Goal: Communication & Community: Ask a question

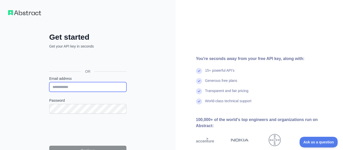
click at [80, 87] on input "Email address" at bounding box center [87, 87] width 77 height 10
paste input "**********"
type input "**********"
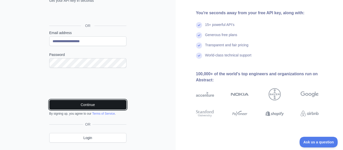
click at [89, 106] on button "Continue" at bounding box center [87, 105] width 77 height 10
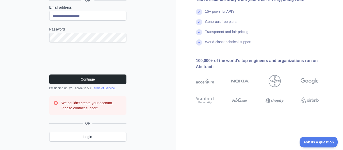
scroll to position [83, 0]
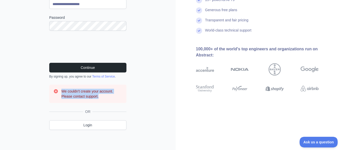
drag, startPoint x: 101, startPoint y: 95, endPoint x: 21, endPoint y: 93, distance: 79.6
click at [21, 93] on div "**********" at bounding box center [88, 33] width 176 height 233
click at [144, 94] on div "**********" at bounding box center [88, 33] width 176 height 233
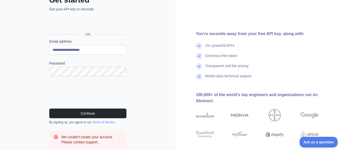
click at [83, 15] on div "OR" at bounding box center [87, 26] width 77 height 25
click at [21, 100] on div "**********" at bounding box center [88, 79] width 176 height 233
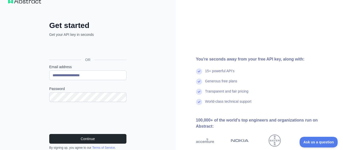
scroll to position [0, 0]
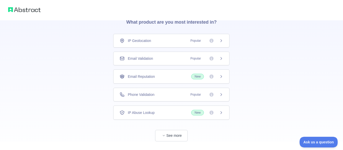
scroll to position [37, 0]
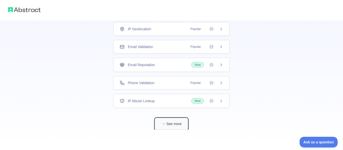
click at [176, 124] on button "See more" at bounding box center [171, 123] width 33 height 11
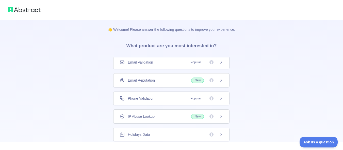
scroll to position [0, 0]
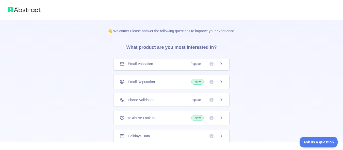
click at [140, 66] on div "Email Validation Popular" at bounding box center [171, 64] width 116 height 14
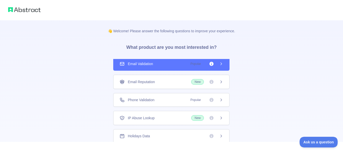
click at [217, 66] on div "Email Validation Popular" at bounding box center [171, 64] width 116 height 14
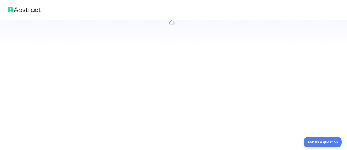
click at [141, 65] on div at bounding box center [173, 75] width 347 height 150
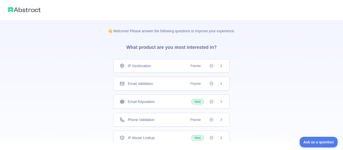
click at [40, 46] on div "👋 Welcome! Please answer the following questions to improve your experience. Wh…" at bounding box center [171, 93] width 343 height 187
click at [18, 11] on img at bounding box center [24, 9] width 33 height 7
click at [23, 9] on img at bounding box center [24, 9] width 33 height 7
drag, startPoint x: 121, startPoint y: 44, endPoint x: 246, endPoint y: 47, distance: 124.1
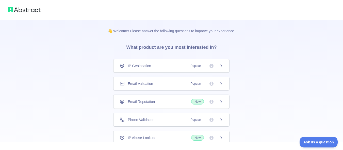
click at [246, 47] on div "👋 Welcome! Please answer the following questions to improve your experience. Wh…" at bounding box center [171, 93] width 343 height 187
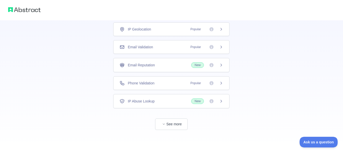
scroll to position [37, 0]
click at [164, 121] on span "button" at bounding box center [163, 123] width 5 height 5
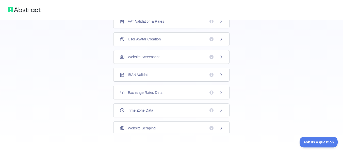
scroll to position [0, 0]
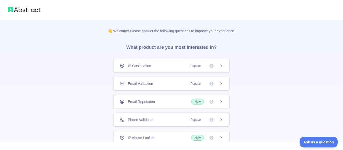
click at [18, 10] on img at bounding box center [24, 9] width 33 height 7
click at [104, 9] on div at bounding box center [171, 10] width 343 height 20
click at [319, 143] on span "Ask us a question" at bounding box center [316, 142] width 38 height 4
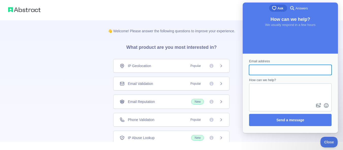
click at [219, 34] on h3 "What product are you most interested in?" at bounding box center [171, 46] width 107 height 25
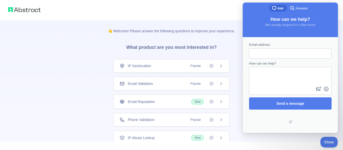
click at [271, 84] on textarea "How can we help?" at bounding box center [291, 76] width 82 height 18
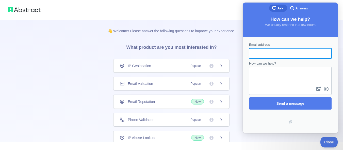
click at [263, 54] on input "Email address" at bounding box center [290, 53] width 74 height 9
type input "**********"
click at [272, 90] on div "Contact form" at bounding box center [290, 81] width 83 height 28
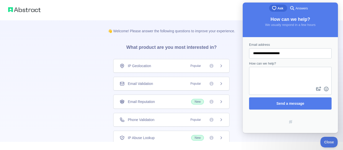
click at [280, 80] on textarea "How can we help?" at bounding box center [291, 76] width 82 height 18
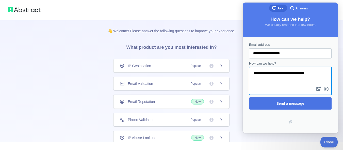
type textarea "**********"
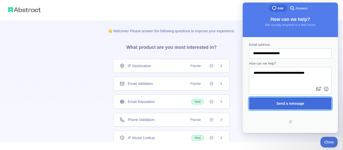
click at [280, 101] on span "Send a message" at bounding box center [291, 103] width 28 height 4
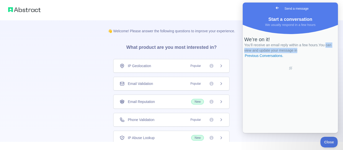
drag, startPoint x: 326, startPoint y: 73, endPoint x: 259, endPoint y: 73, distance: 67.4
click at [259, 58] on div "We’re on it! You’ll receive an email reply within a few hours. You can view and…" at bounding box center [291, 47] width 92 height 22
